Goal: Task Accomplishment & Management: Complete application form

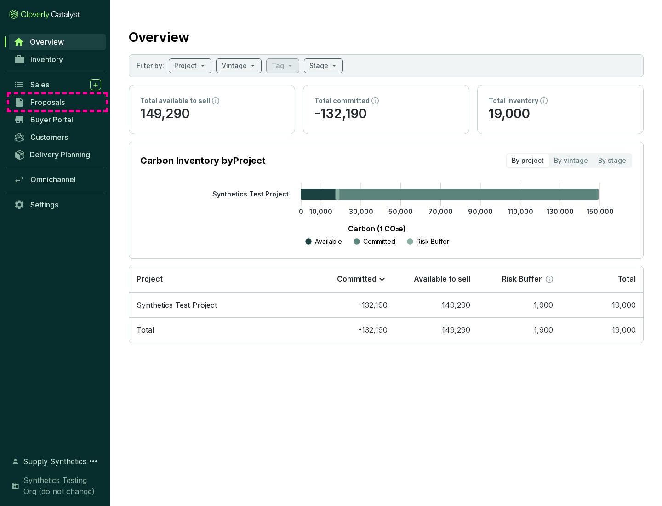
click at [57, 102] on span "Proposals" at bounding box center [47, 102] width 34 height 9
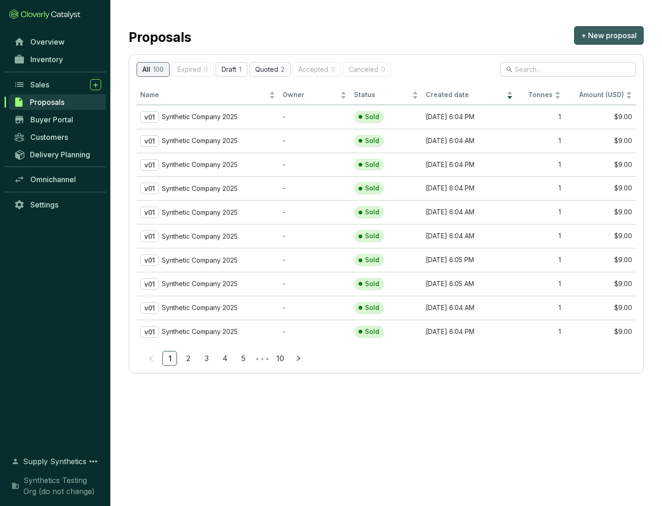
click at [609, 35] on span "+ New proposal" at bounding box center [609, 35] width 56 height 11
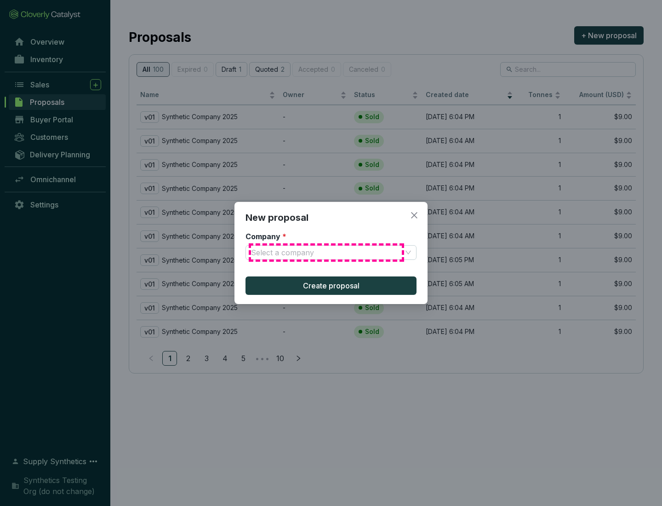
click at [327, 253] on input "Company *" at bounding box center [326, 253] width 151 height 14
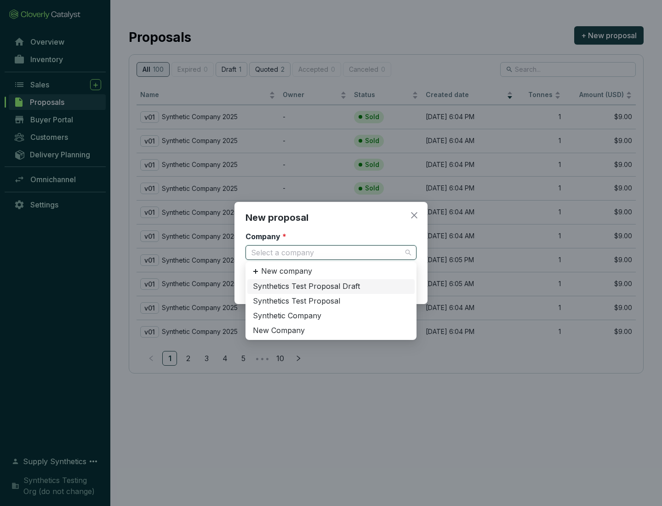
click at [331, 316] on div "Synthetic Company" at bounding box center [331, 316] width 156 height 10
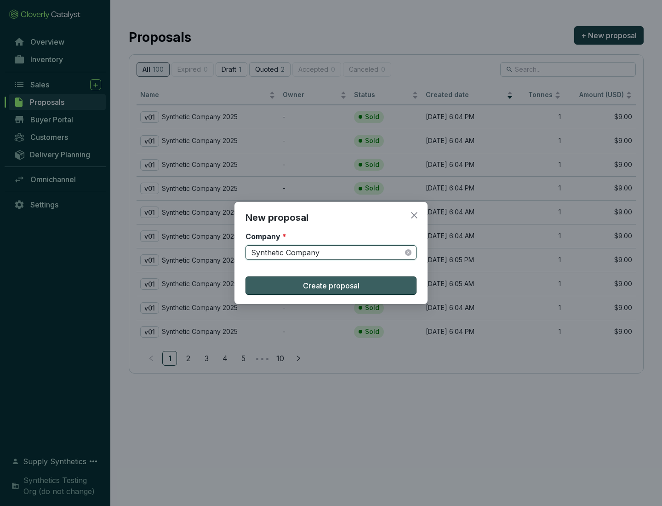
click at [331, 286] on span "Create proposal" at bounding box center [331, 285] width 57 height 11
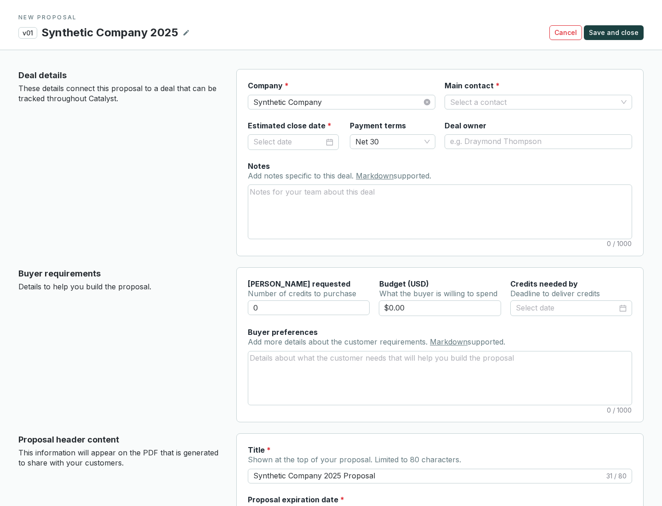
click at [534, 102] on input "Main contact *" at bounding box center [533, 102] width 167 height 14
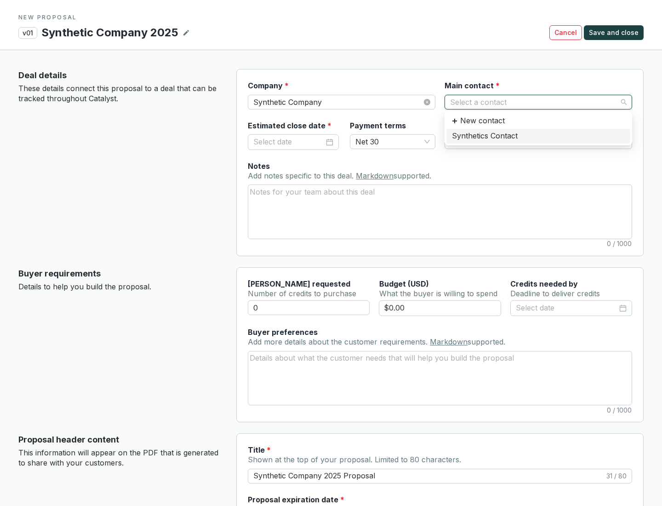
click at [538, 136] on div "Synthetics Contact" at bounding box center [538, 136] width 173 height 10
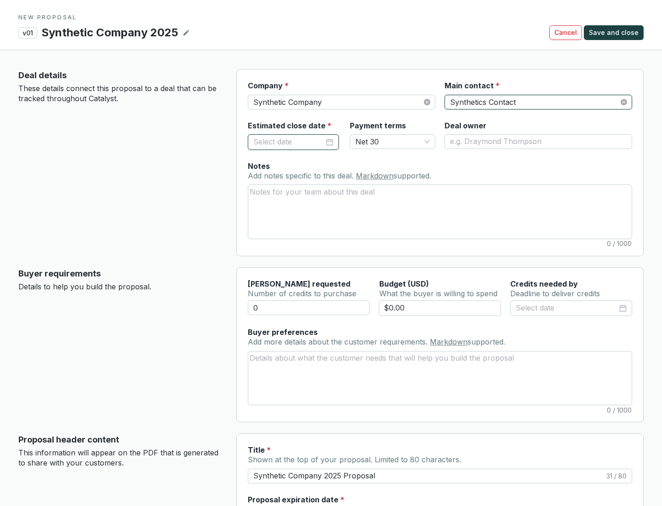
click at [289, 142] on input "Estimated close date *" at bounding box center [288, 142] width 71 height 12
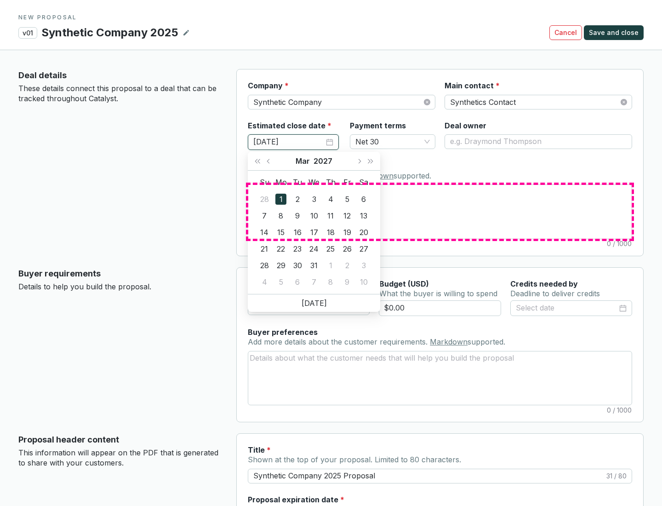
type input "[DATE]"
click at [440, 212] on textarea "Notes Add notes specific to this deal. Markdown supported." at bounding box center [440, 211] width 384 height 53
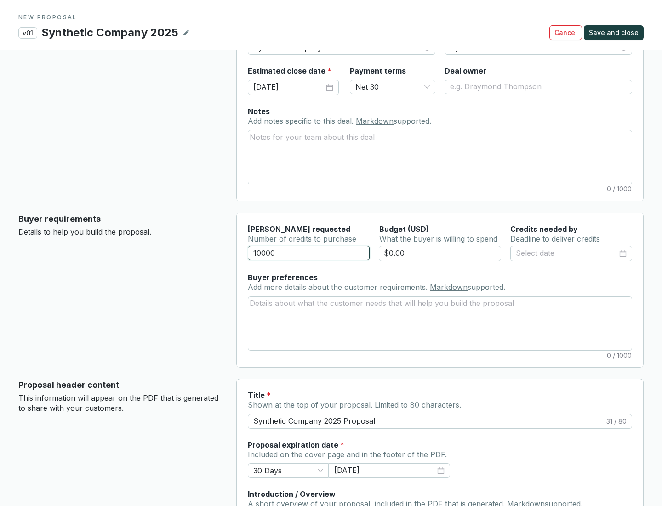
scroll to position [55, 0]
type input "10000"
type input "$0.00"
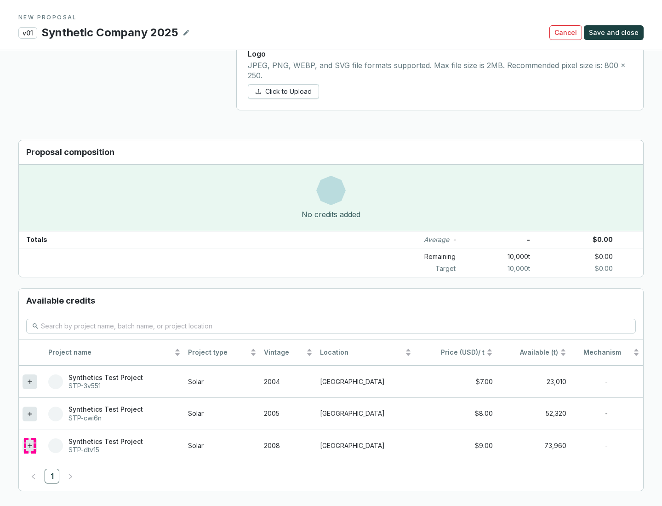
click at [30, 446] on icon at bounding box center [30, 445] width 4 height 4
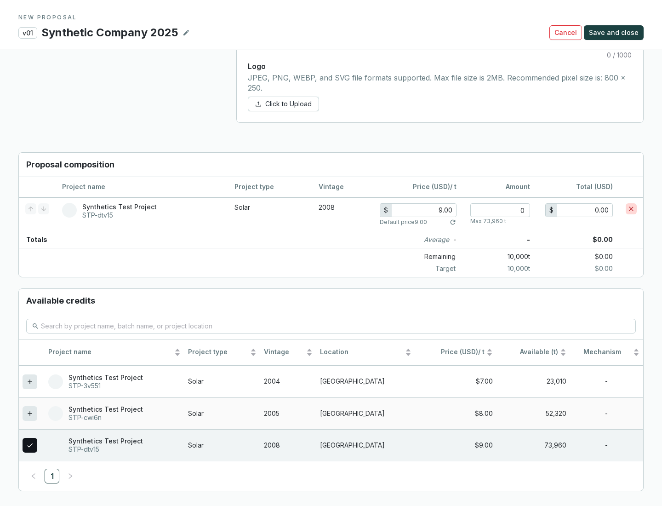
scroll to position [529, 0]
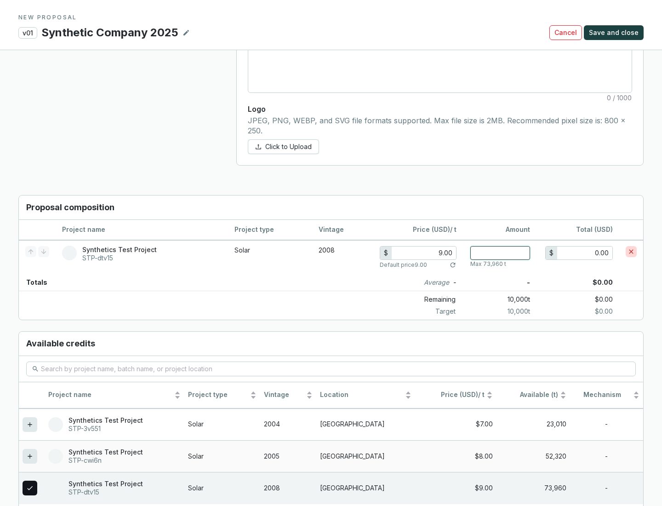
type input "1"
type input "9.00"
type input "1"
click at [615, 33] on span "Save and close" at bounding box center [614, 32] width 50 height 9
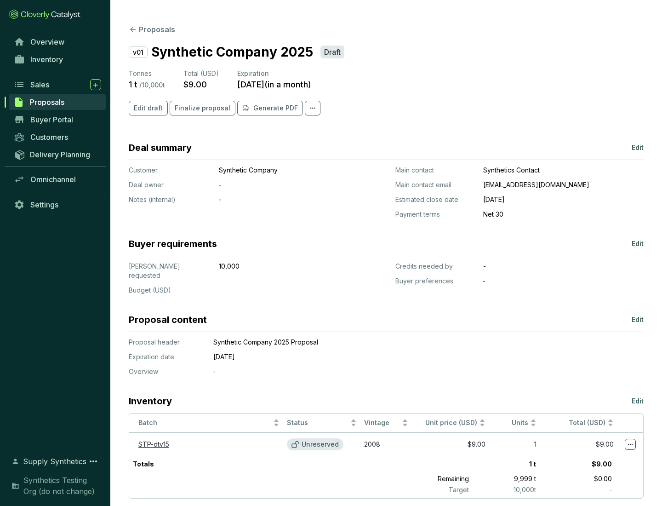
click at [200, 108] on span "Finalize proposal" at bounding box center [203, 107] width 56 height 9
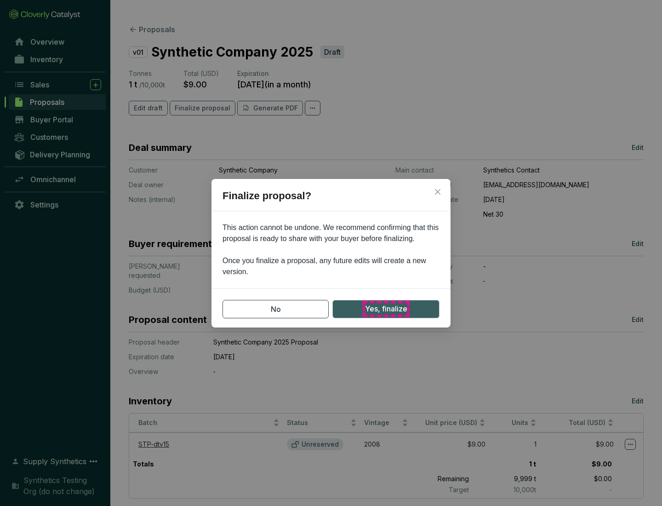
click at [386, 309] on span "Yes, finalize" at bounding box center [386, 308] width 42 height 11
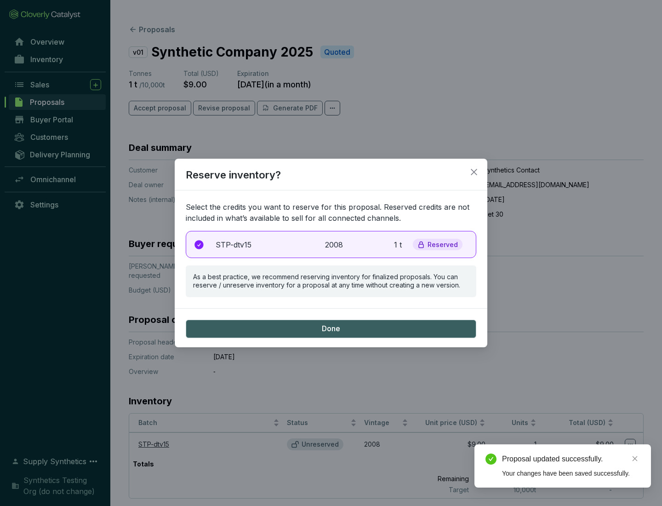
click at [331, 244] on p "2008" at bounding box center [335, 244] width 20 height 11
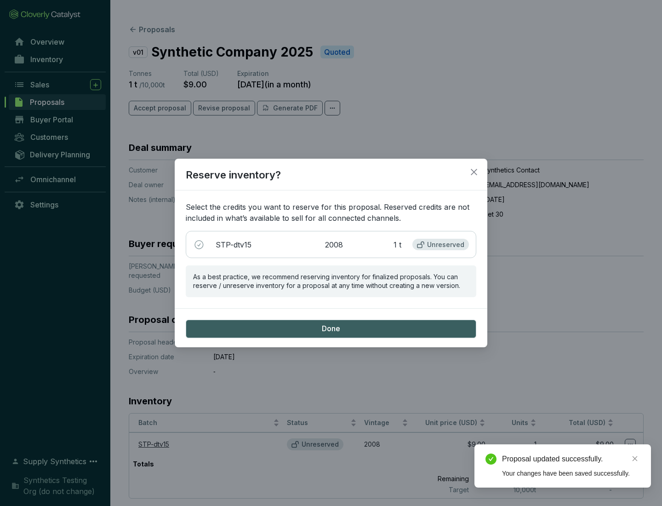
click at [331, 328] on span "Done" at bounding box center [331, 329] width 18 height 10
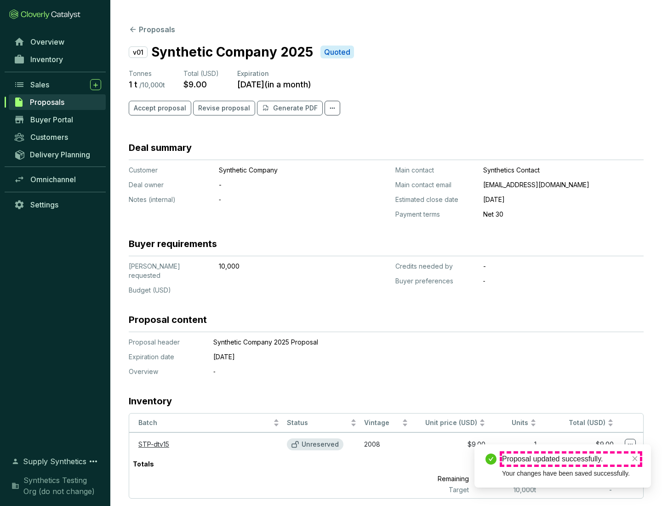
click at [571, 459] on div "Proposal updated successfully." at bounding box center [571, 458] width 138 height 11
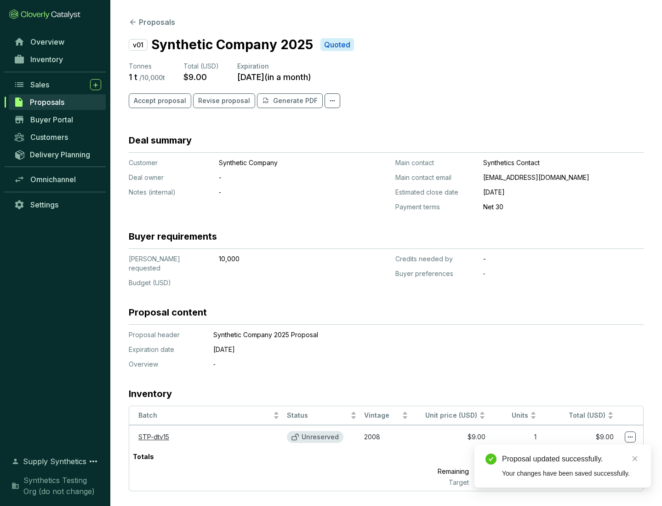
click at [631, 436] on icon at bounding box center [630, 436] width 5 height 1
click at [603, 448] on div "Proposal updated successfully. Your changes have been saved successfully." at bounding box center [563, 465] width 177 height 43
click at [571, 459] on div "Proposal updated successfully." at bounding box center [571, 458] width 138 height 11
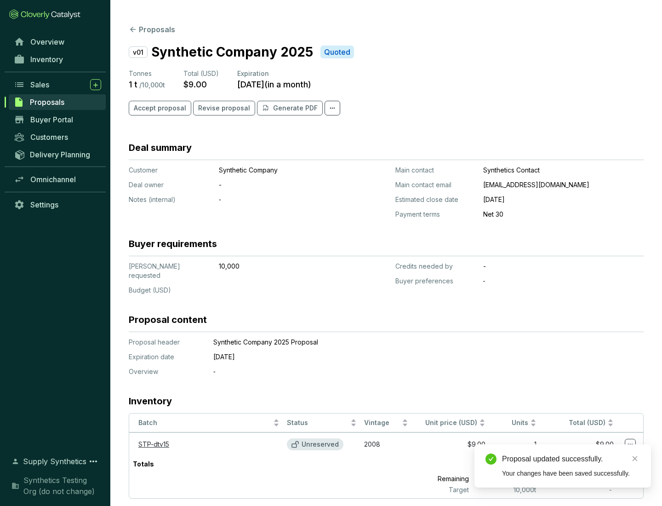
click at [159, 108] on span "Accept proposal" at bounding box center [160, 107] width 52 height 9
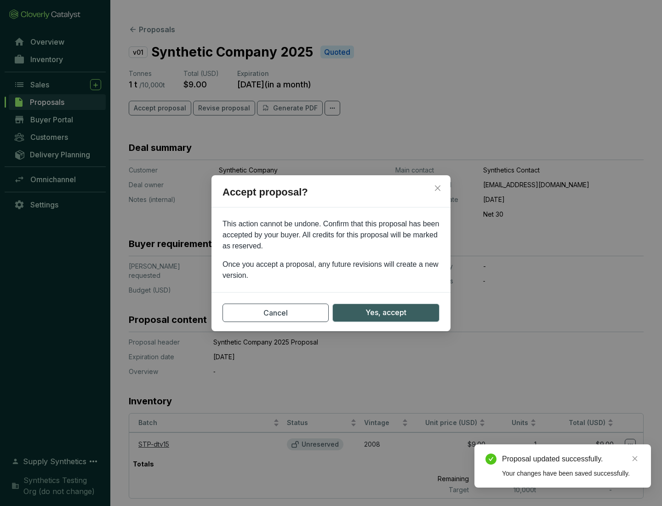
click at [386, 312] on span "Yes, accept" at bounding box center [386, 312] width 41 height 11
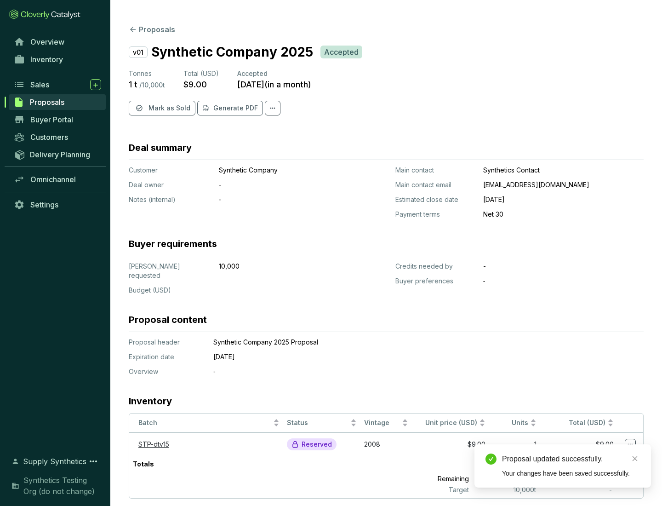
click at [168, 108] on span "Mark as Sold" at bounding box center [170, 107] width 42 height 9
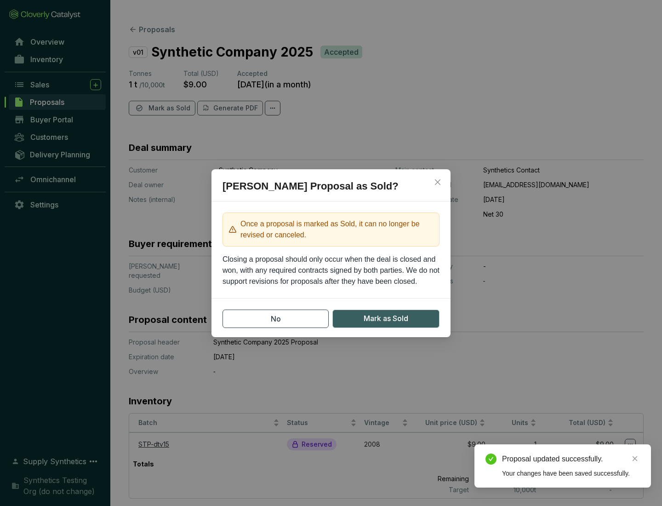
click at [386, 318] on span "Mark as Sold" at bounding box center [386, 318] width 45 height 11
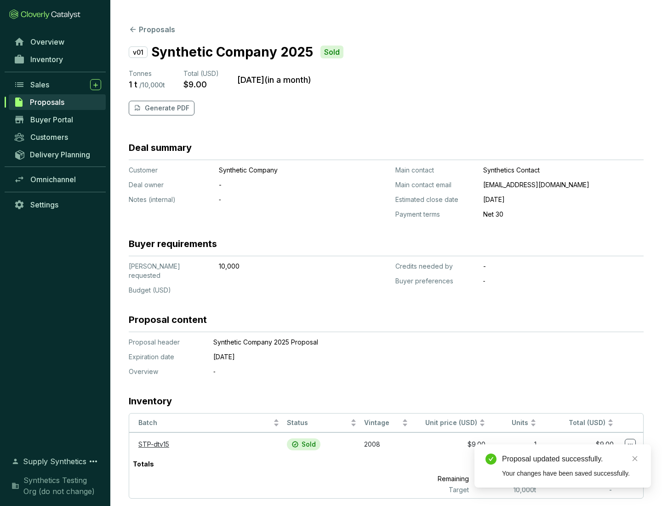
click at [166, 108] on p "Generate PDF" at bounding box center [167, 107] width 45 height 9
click at [571, 459] on div "Proposal updated successfully." at bounding box center [571, 458] width 138 height 11
